Goal: Information Seeking & Learning: Learn about a topic

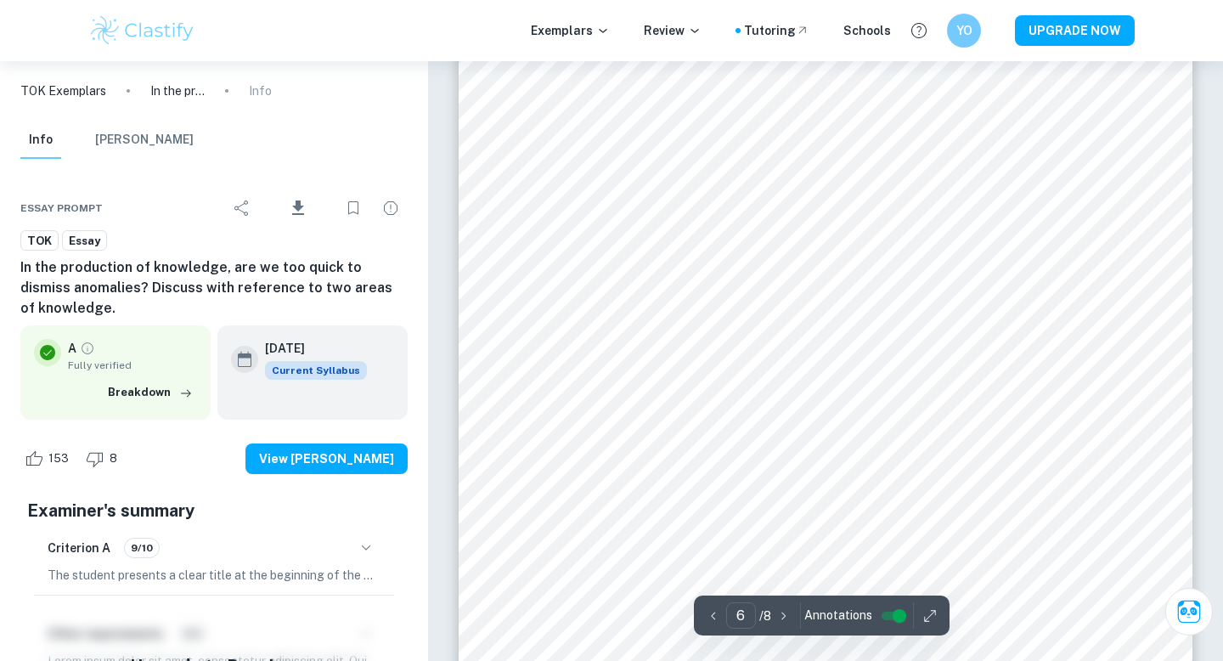
scroll to position [5067, 0]
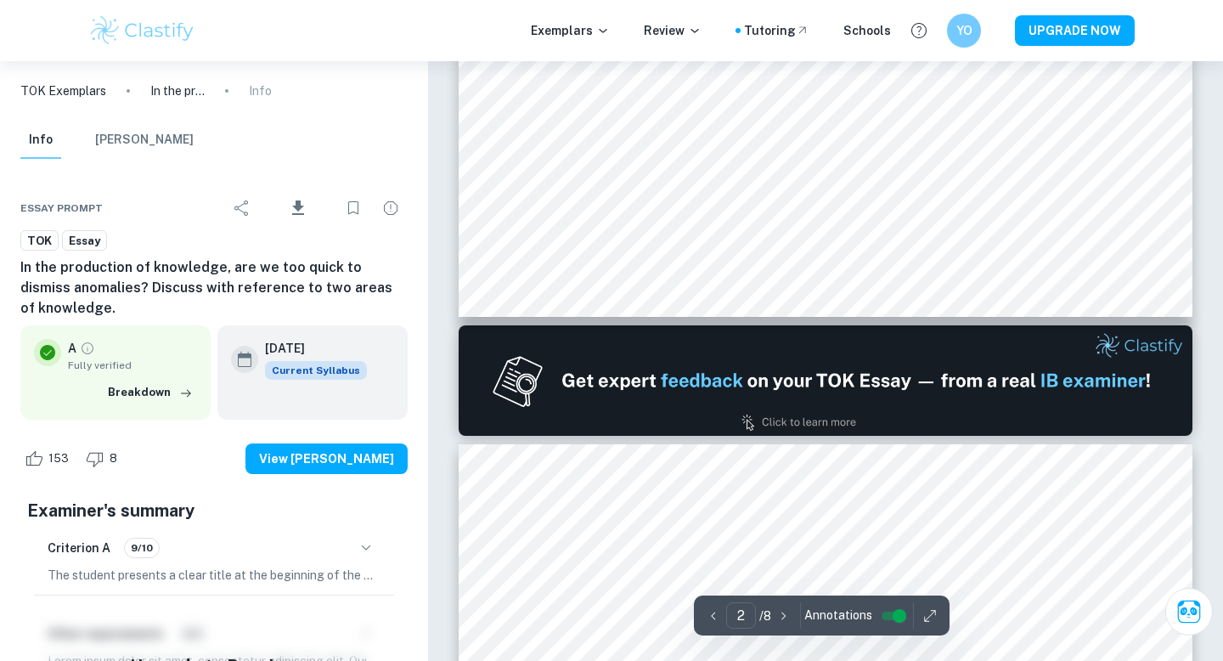
type input "1"
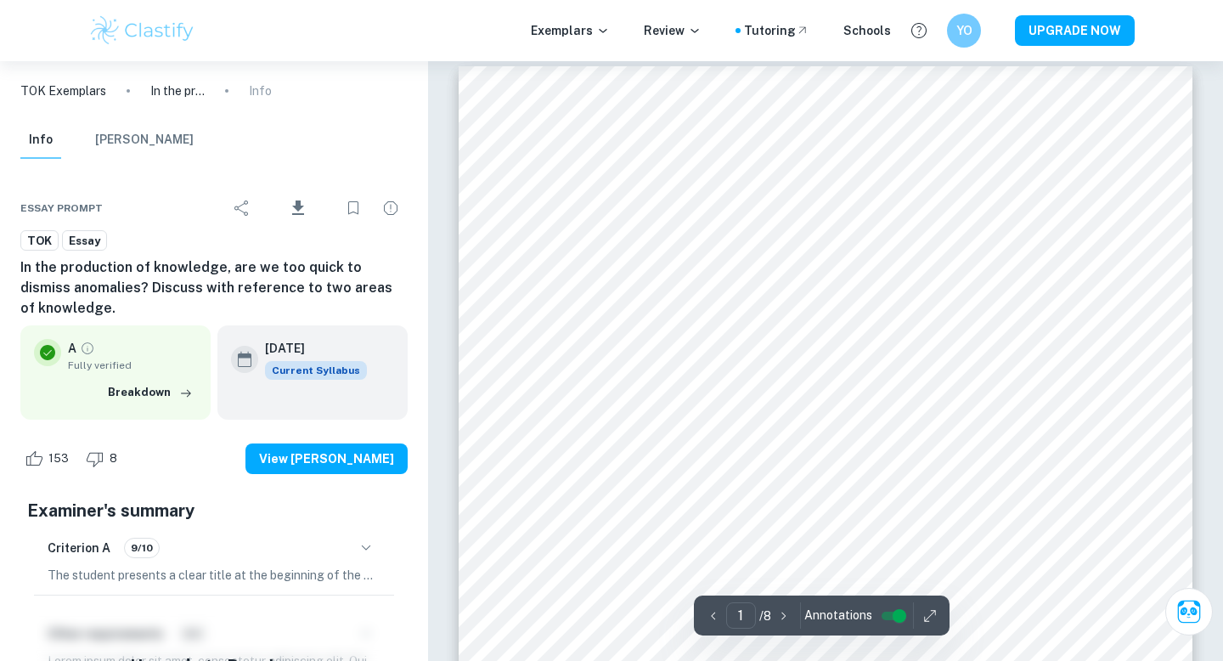
scroll to position [17, 0]
